Goal: Check status

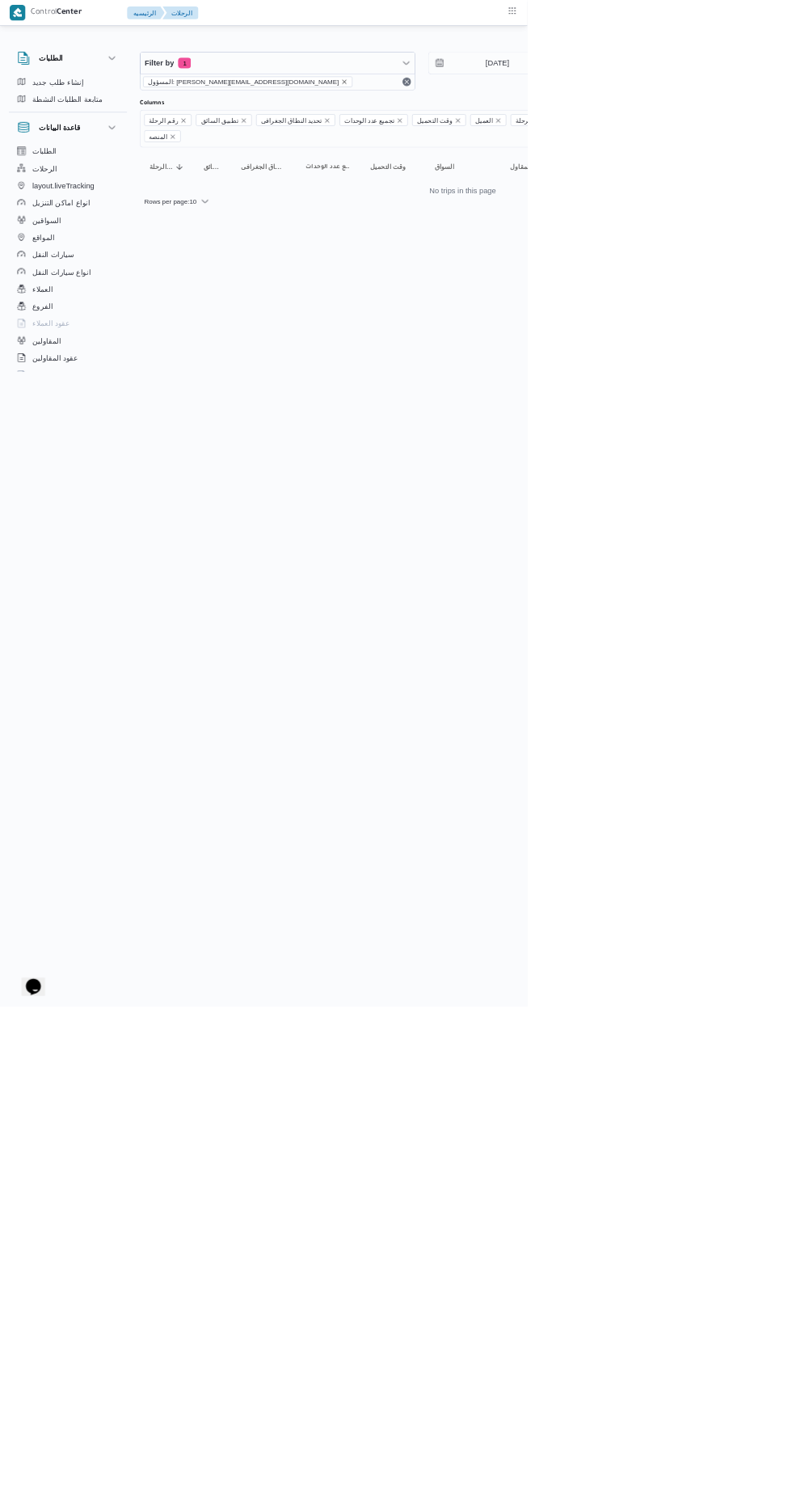
click at [514, 122] on icon "remove selected entity" at bounding box center [518, 123] width 7 height 7
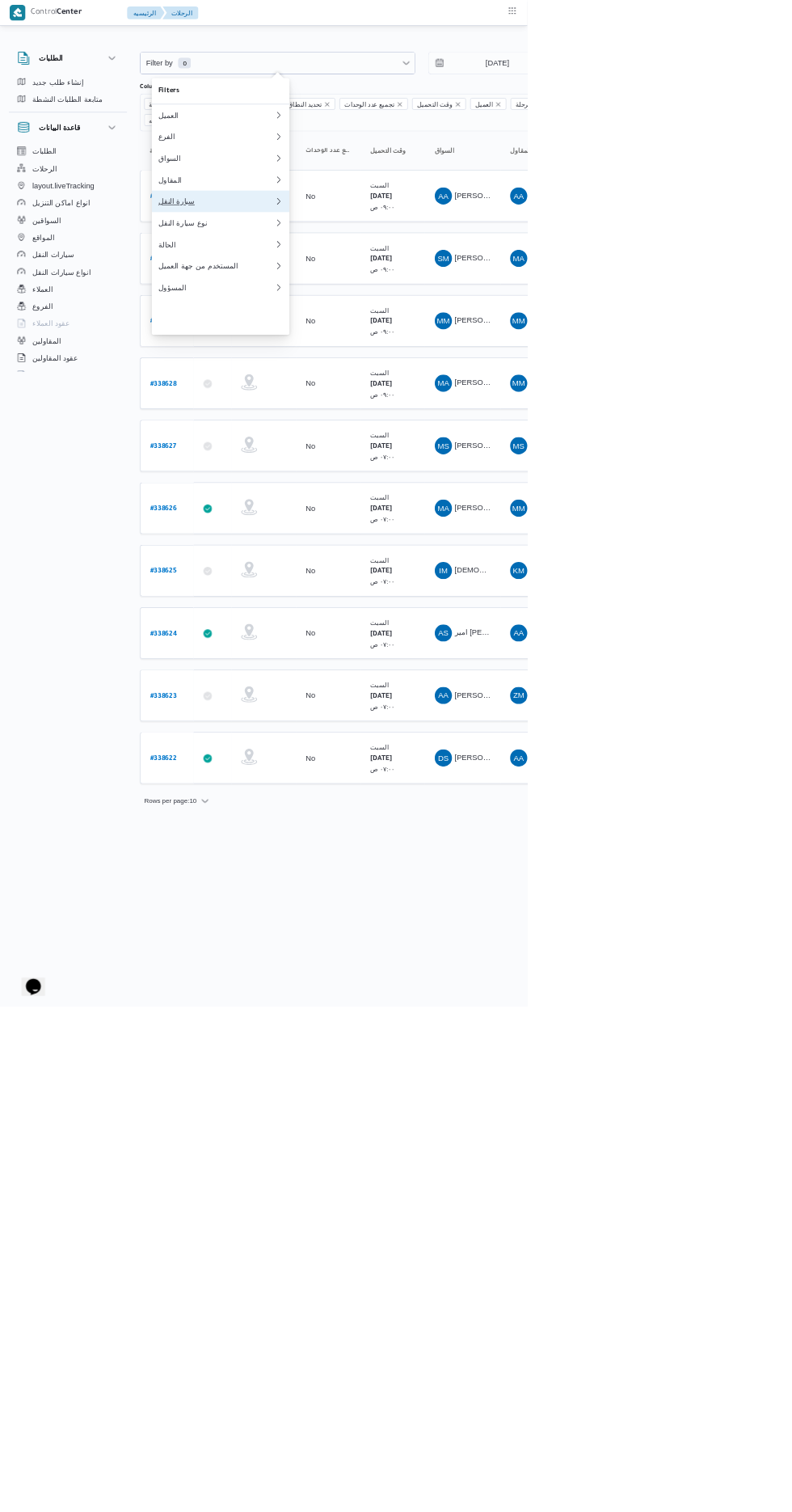
click at [269, 309] on div "سيارة النقل" at bounding box center [324, 302] width 175 height 13
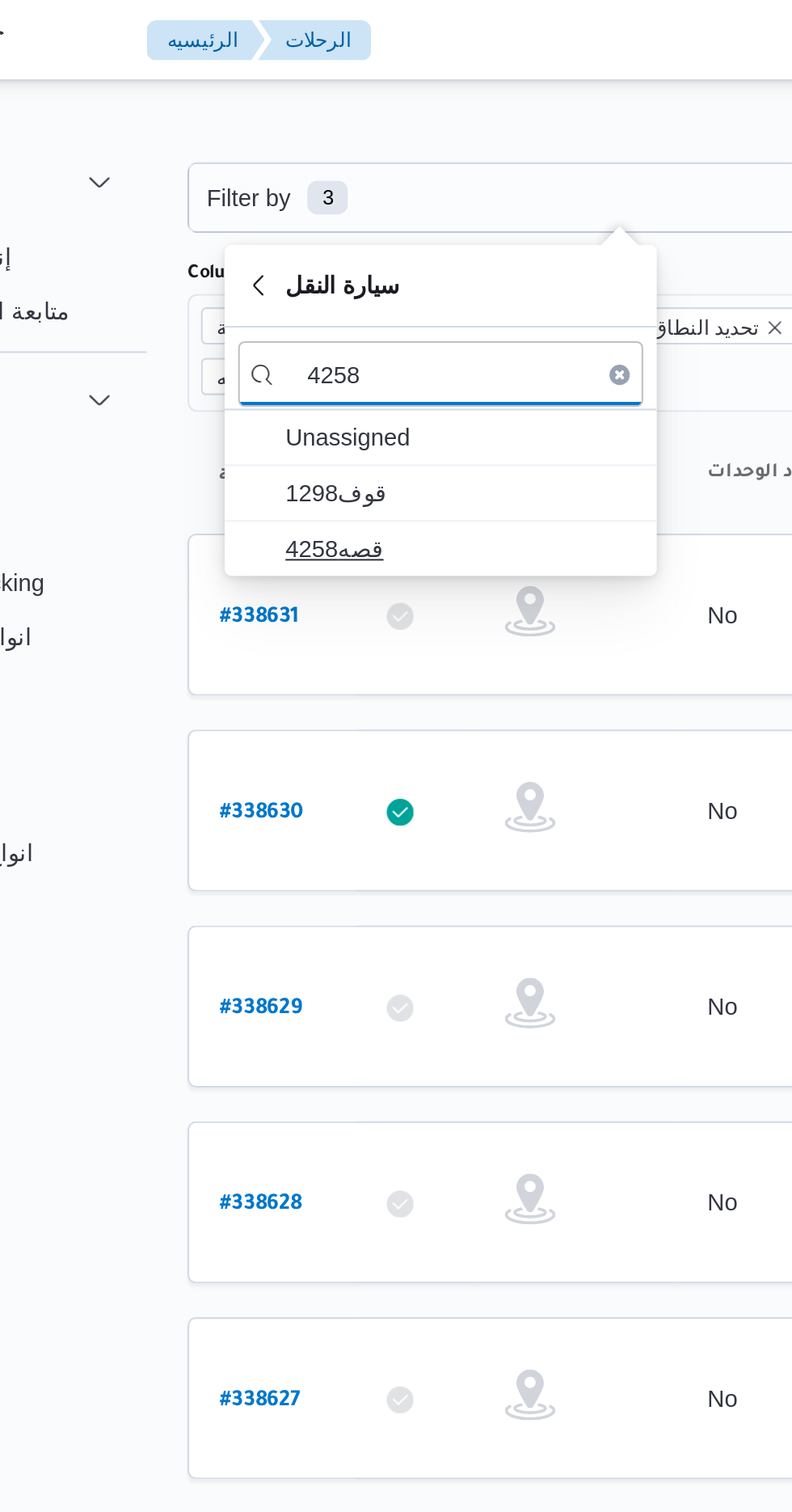
type input "4258"
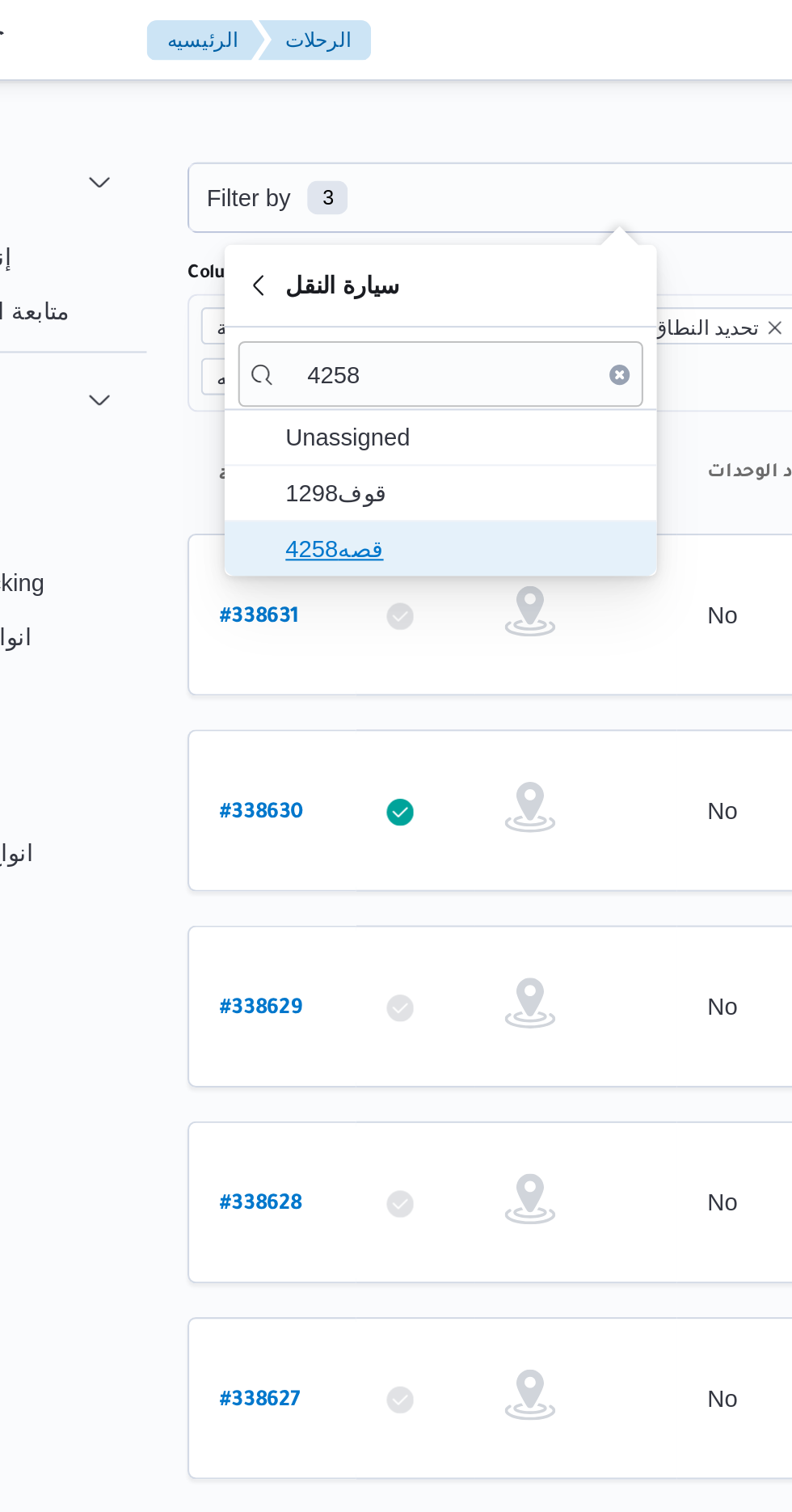
click at [279, 259] on span "قصه4258" at bounding box center [341, 262] width 168 height 20
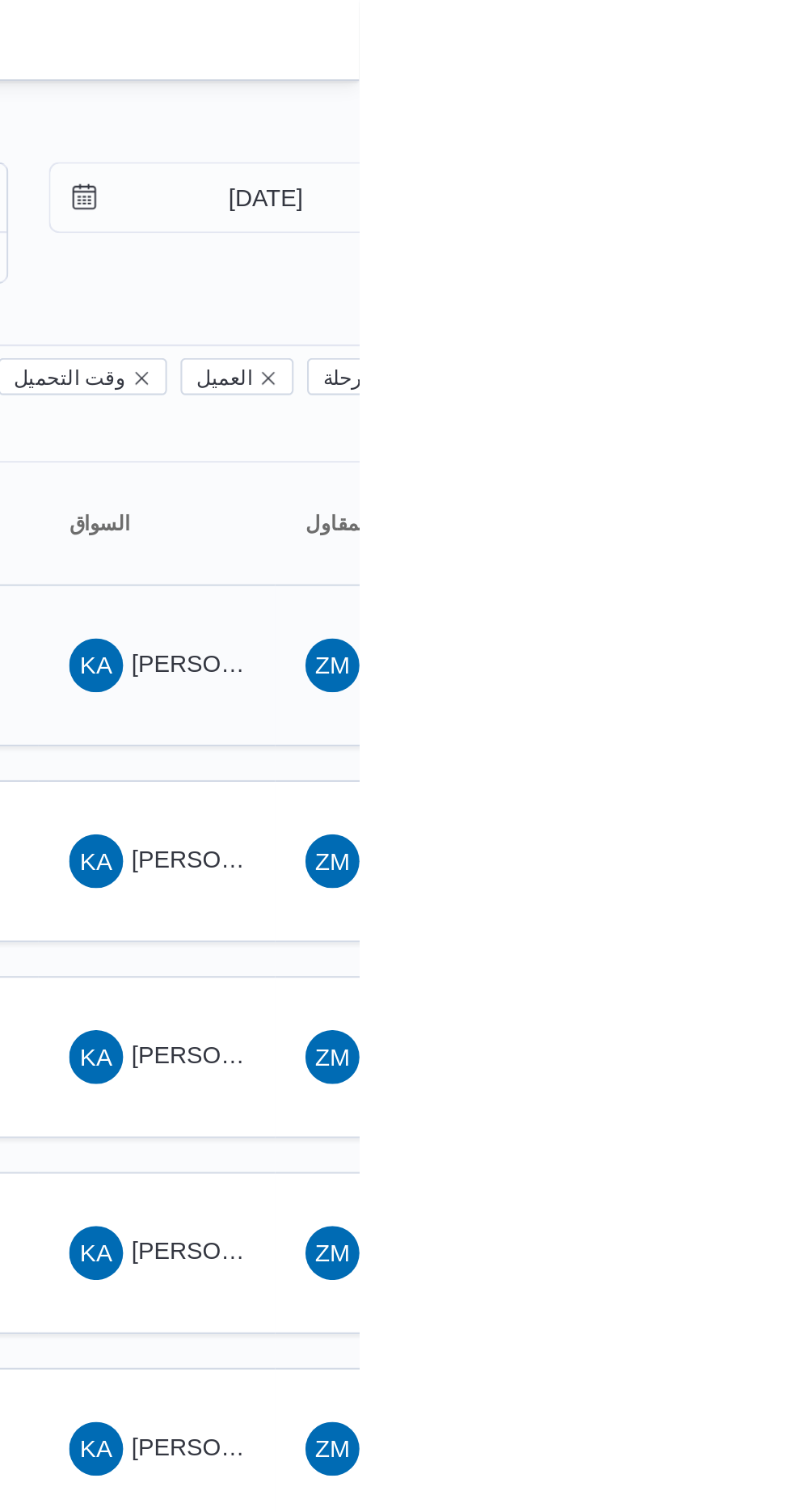
click at [697, 311] on span "[PERSON_NAME] [PERSON_NAME]" at bounding box center [778, 317] width 189 height 13
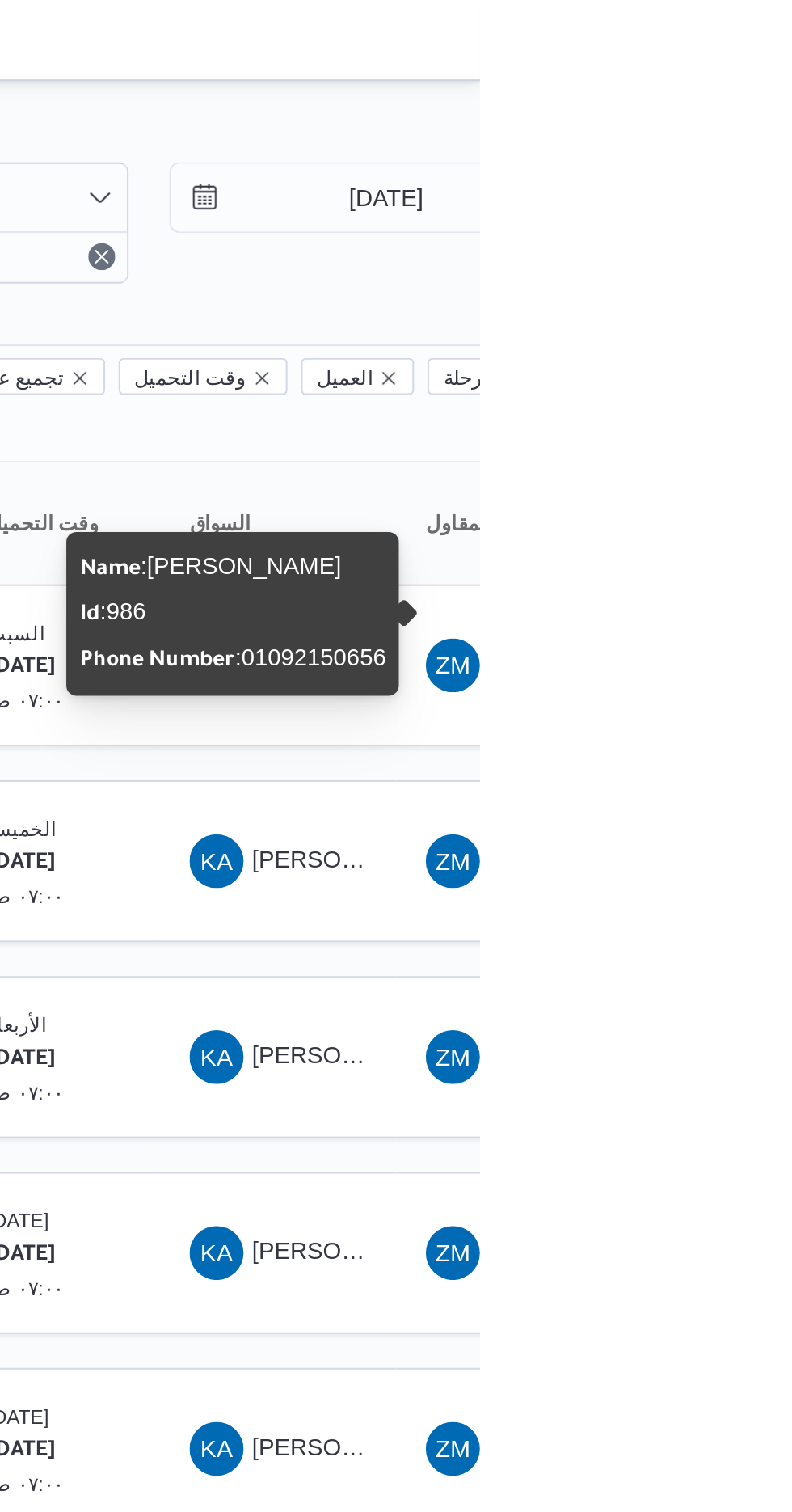
click at [684, 304] on div "Name : [PERSON_NAME] Id : 986 Phone Number : [PHONE_NUMBER]" at bounding box center [674, 294] width 147 height 66
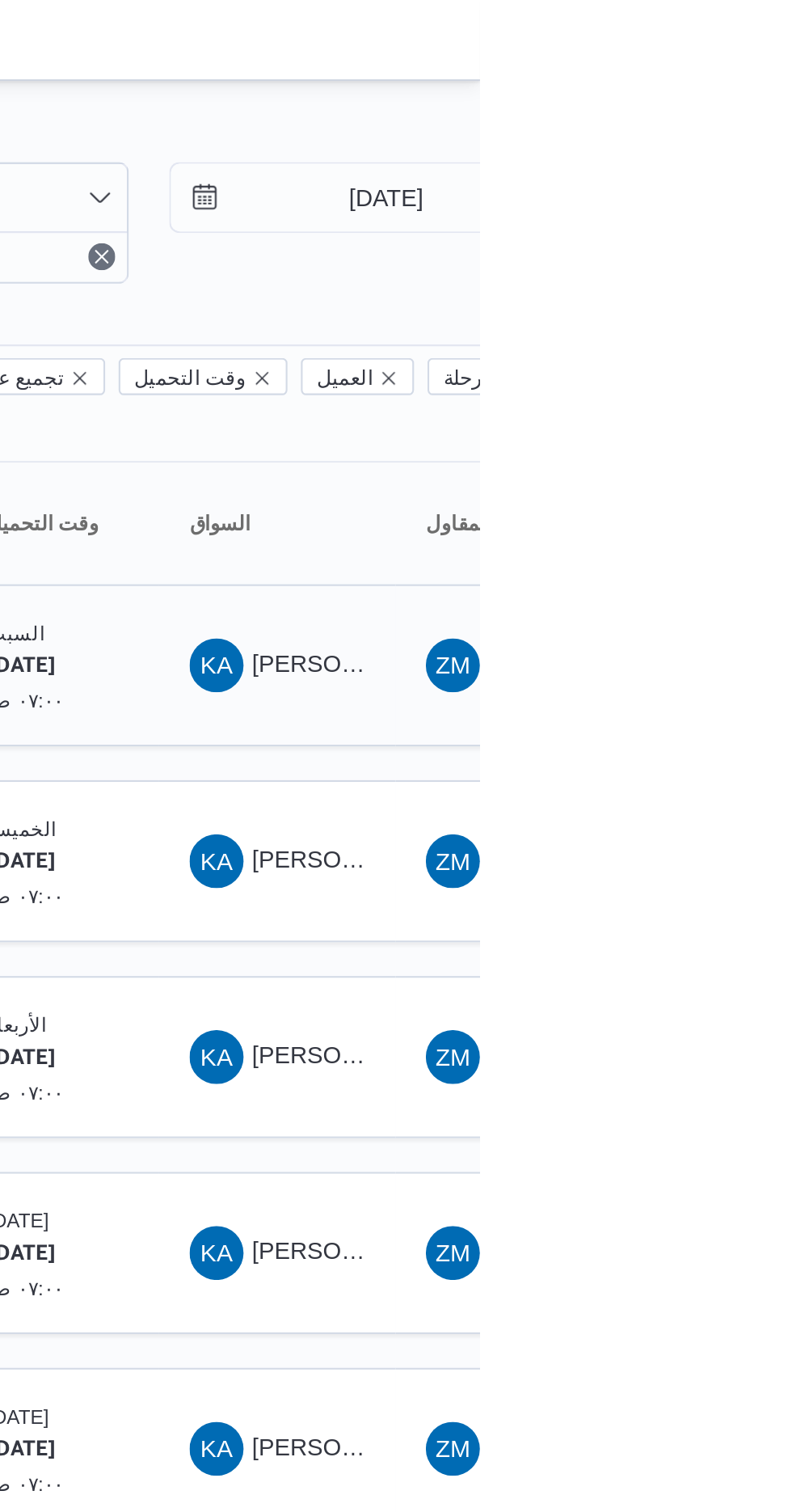
click at [688, 311] on span "[PERSON_NAME] [PERSON_NAME]" at bounding box center [778, 317] width 189 height 13
